Goal: Information Seeking & Learning: Learn about a topic

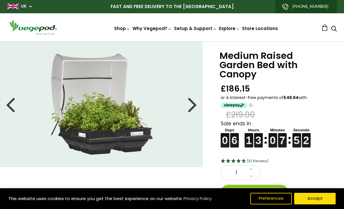
click at [181, 102] on li at bounding box center [101, 104] width 203 height 101
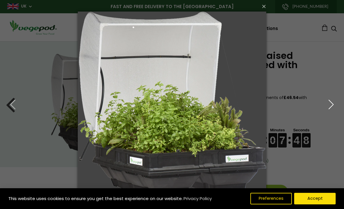
click at [330, 104] on icon "button" at bounding box center [331, 104] width 10 height 10
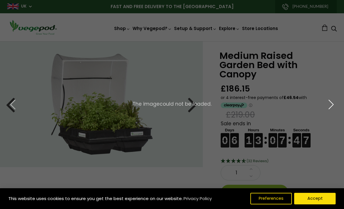
click at [326, 101] on icon "button" at bounding box center [331, 104] width 10 height 10
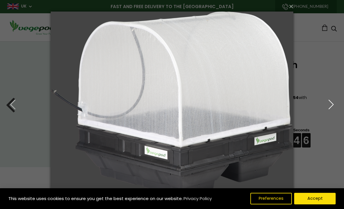
click at [333, 103] on icon "button" at bounding box center [331, 104] width 10 height 10
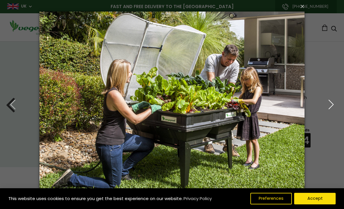
click at [332, 106] on icon "button" at bounding box center [331, 104] width 10 height 10
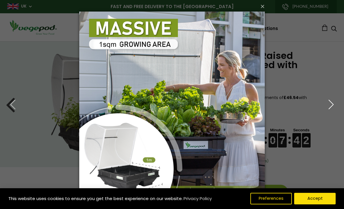
click at [333, 105] on icon "button" at bounding box center [331, 104] width 10 height 10
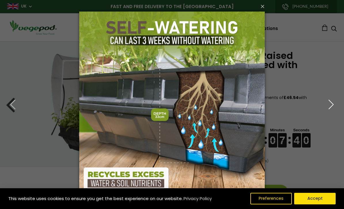
click at [328, 105] on icon "button" at bounding box center [331, 104] width 10 height 10
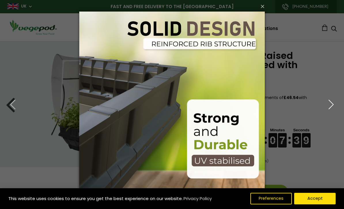
click at [332, 108] on icon "button" at bounding box center [331, 104] width 10 height 10
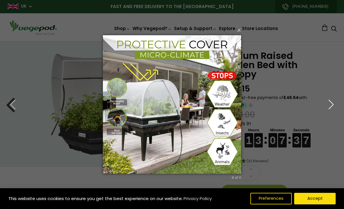
click at [326, 119] on button "button" at bounding box center [331, 104] width 26 height 32
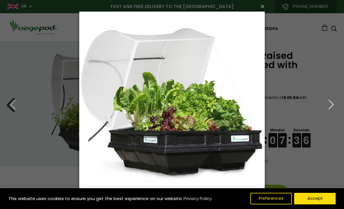
click at [330, 106] on icon "button" at bounding box center [331, 104] width 10 height 10
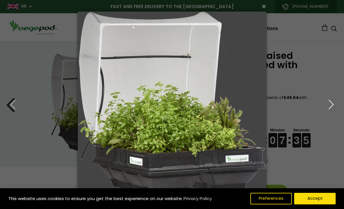
click at [336, 109] on icon "button" at bounding box center [331, 104] width 10 height 10
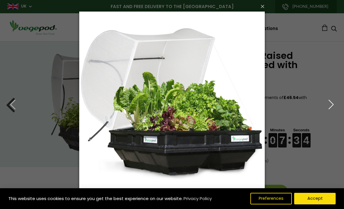
click at [344, 111] on button "button" at bounding box center [331, 104] width 26 height 32
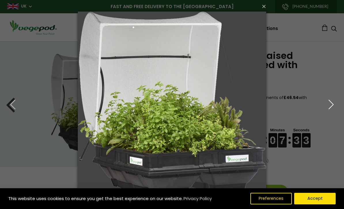
click at [334, 107] on icon "button" at bounding box center [331, 104] width 10 height 10
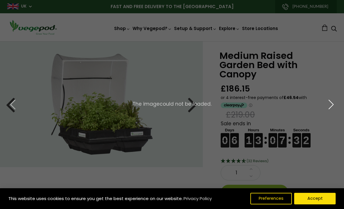
click at [336, 109] on button "button" at bounding box center [331, 104] width 26 height 32
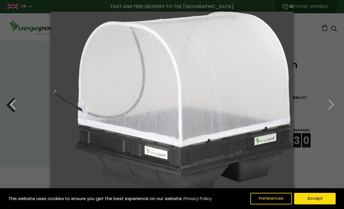
click at [11, 111] on button "button" at bounding box center [13, 104] width 26 height 32
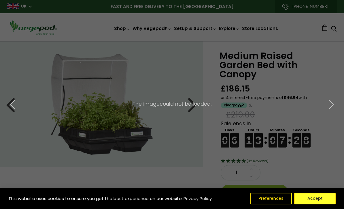
click at [319, 195] on button "Accept" at bounding box center [314, 198] width 41 height 12
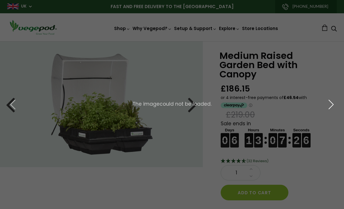
click at [329, 107] on icon "button" at bounding box center [331, 104] width 10 height 10
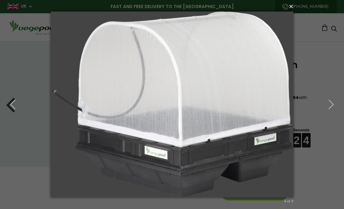
click at [291, 5] on button "×" at bounding box center [173, 6] width 243 height 13
